Goal: Task Accomplishment & Management: Complete application form

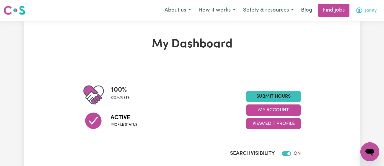
click at [362, 13] on icon "My Account" at bounding box center [359, 10] width 7 height 7
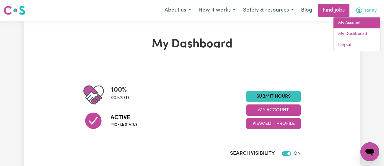
click at [354, 24] on link "My Account" at bounding box center [357, 22] width 47 height 11
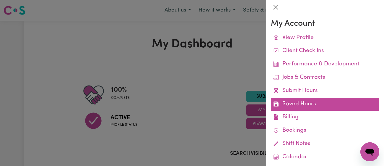
click at [326, 105] on link "Saved Hours" at bounding box center [325, 104] width 108 height 13
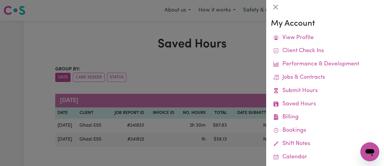
click at [214, 83] on div at bounding box center [192, 83] width 384 height 166
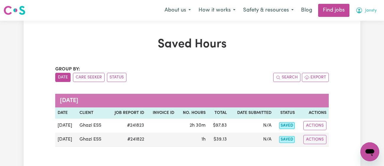
click at [362, 12] on icon "My Account" at bounding box center [359, 10] width 7 height 7
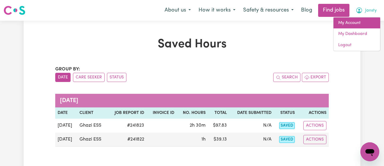
click at [356, 22] on link "My Account" at bounding box center [357, 22] width 47 height 11
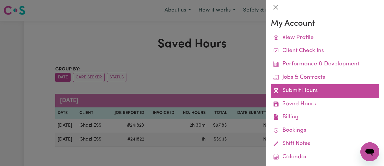
click at [313, 93] on link "Submit Hours" at bounding box center [325, 90] width 108 height 13
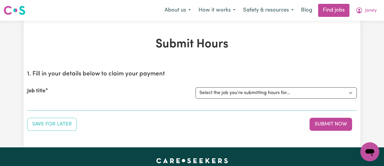
click at [255, 86] on div "Job title Select the job you're submitting hours for... [[PERSON_NAME]] [DEMOGR…" at bounding box center [192, 92] width 330 height 25
click at [249, 93] on select "Select the job you're submitting hours for... [[PERSON_NAME]] [DEMOGRAPHIC_DATA…" at bounding box center [276, 92] width 161 height 11
select select "11718"
click at [196, 87] on select "Select the job you're submitting hours for... [[PERSON_NAME]] [DEMOGRAPHIC_DATA…" at bounding box center [276, 92] width 161 height 11
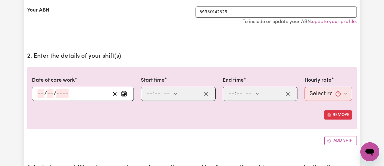
scroll to position [168, 0]
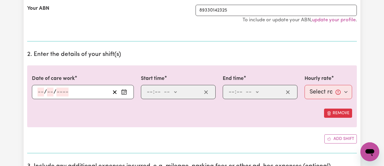
click at [121, 90] on icon "Enter the date of care work" at bounding box center [124, 92] width 6 height 6
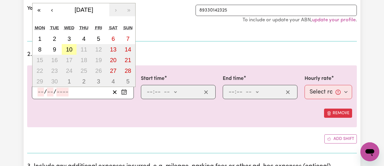
click at [67, 51] on abbr "10" at bounding box center [69, 49] width 7 height 7
type input "[DATE]"
type input "10"
type input "9"
type input "2025"
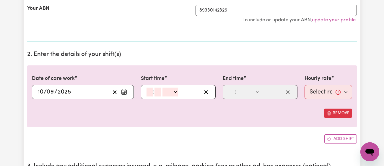
click at [148, 93] on input "number" at bounding box center [150, 91] width 7 height 9
type input "11"
type input "00"
click at [166, 92] on select "-- am pm" at bounding box center [169, 91] width 15 height 9
select select "am"
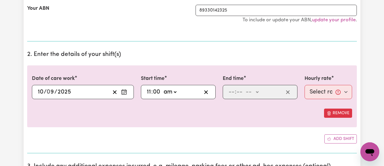
click at [162, 87] on select "-- am pm" at bounding box center [169, 91] width 15 height 9
type input "11:00"
type input "0"
click at [233, 90] on input "number" at bounding box center [231, 91] width 7 height 9
type input "12"
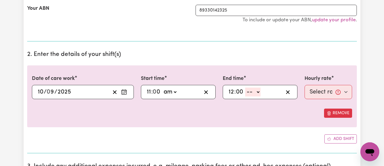
type input "00"
click at [252, 90] on select "-- am pm" at bounding box center [252, 91] width 15 height 9
select select "pm"
click at [245, 87] on select "-- am pm" at bounding box center [252, 91] width 15 height 9
type input "12:00"
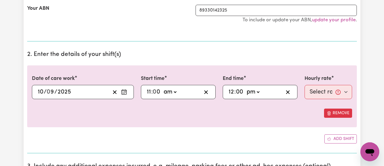
type input "0"
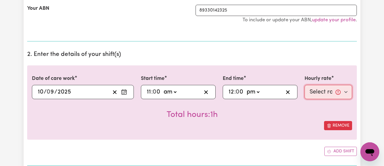
click at [309, 90] on select "Select rate... $43.00 (Weekday) $72.00 (Public Holiday)" at bounding box center [329, 92] width 48 height 14
select select "43-Weekday"
click at [305, 85] on select "Select rate... $43.00 (Weekday) $72.00 (Public Holiday)" at bounding box center [329, 92] width 48 height 14
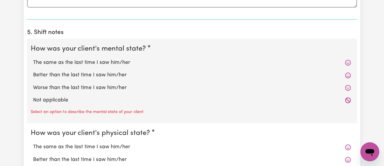
scroll to position [455, 0]
click at [129, 62] on label "The same as the last time I saw him/her" at bounding box center [192, 63] width 318 height 8
click at [33, 59] on input "The same as the last time I saw him/her" at bounding box center [33, 59] width 0 height 0
radio input "true"
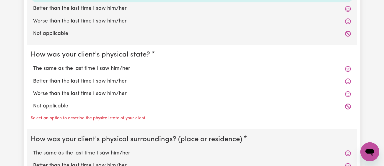
scroll to position [521, 0]
click at [124, 69] on label "The same as the last time I saw him/her" at bounding box center [192, 69] width 318 height 8
click at [33, 65] on input "The same as the last time I saw him/her" at bounding box center [33, 65] width 0 height 0
radio input "true"
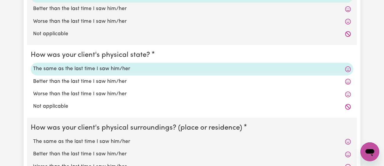
click at [118, 81] on label "Better than the last time I saw him/her" at bounding box center [192, 82] width 318 height 8
click at [33, 78] on input "Better than the last time I saw him/her" at bounding box center [33, 77] width 0 height 0
radio input "true"
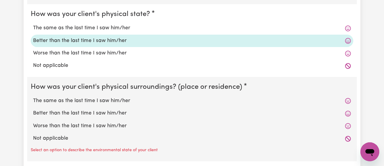
scroll to position [562, 0]
click at [116, 103] on label "The same as the last time I saw him/her" at bounding box center [192, 101] width 318 height 8
click at [33, 97] on input "The same as the last time I saw him/her" at bounding box center [33, 96] width 0 height 0
radio input "true"
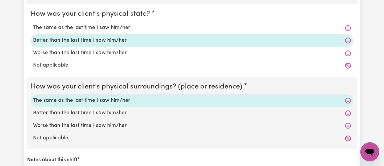
scroll to position [704, 0]
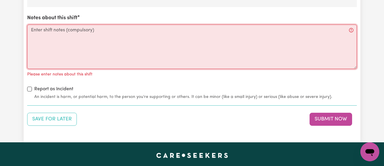
click at [153, 47] on textarea "Notes about this shift" at bounding box center [192, 47] width 330 height 44
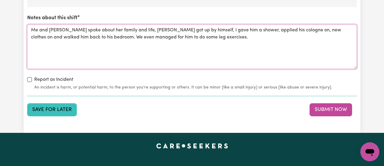
type textarea "Me and [PERSON_NAME] spoke about her family and life, [PERSON_NAME] got up by h…"
click at [45, 111] on button "Save for Later" at bounding box center [52, 109] width 50 height 13
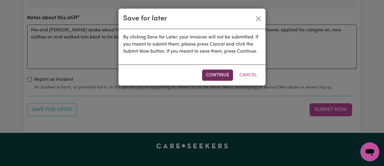
click at [211, 74] on button "Continue" at bounding box center [217, 74] width 31 height 11
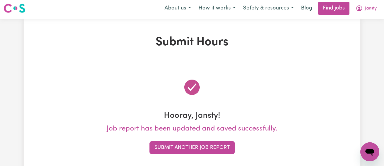
scroll to position [0, 0]
